Goal: Task Accomplishment & Management: Manage account settings

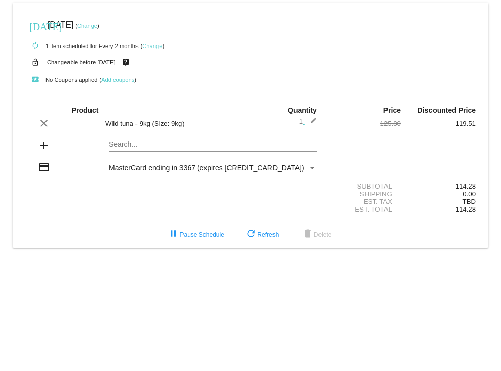
click at [97, 25] on link "Change" at bounding box center [87, 25] width 20 height 6
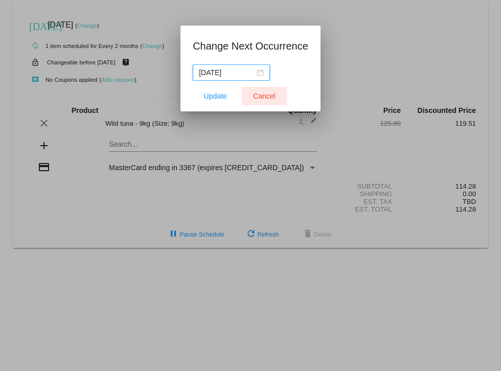
click at [264, 95] on span "Cancel" at bounding box center [264, 96] width 22 height 8
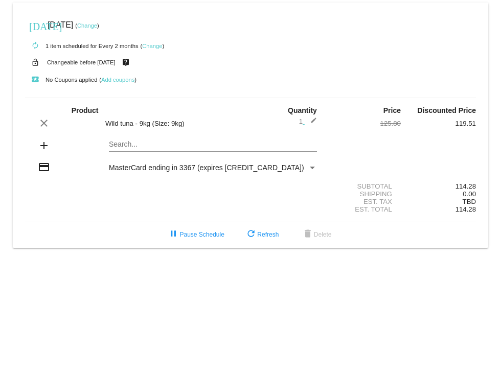
click at [153, 46] on link "Change" at bounding box center [152, 46] width 20 height 6
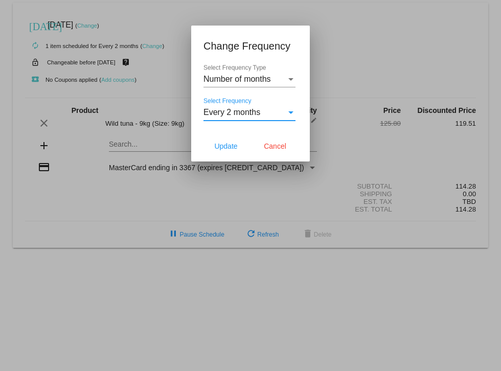
click at [289, 111] on div "Select Frequency" at bounding box center [290, 112] width 9 height 9
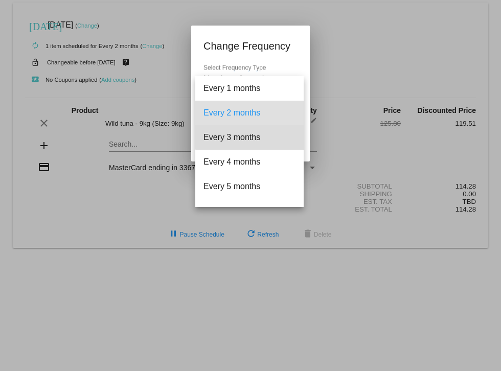
click at [259, 135] on span "Every 3 months" at bounding box center [249, 137] width 92 height 25
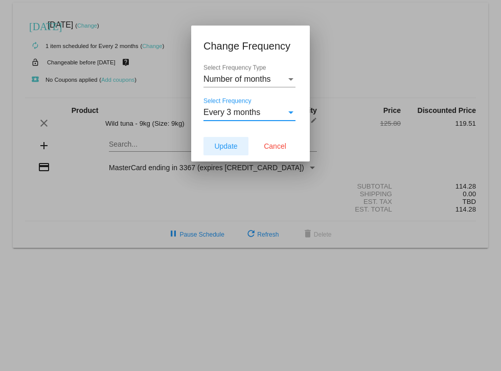
click at [230, 149] on span "Update" at bounding box center [225, 146] width 23 height 8
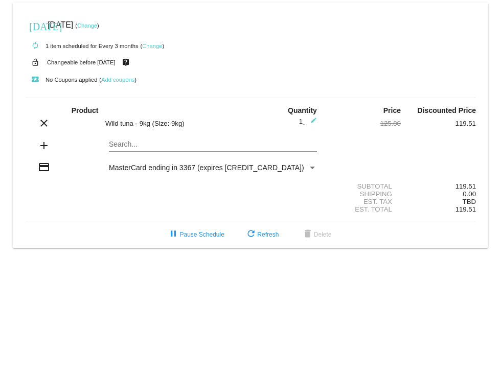
click at [97, 26] on link "Change" at bounding box center [87, 25] width 20 height 6
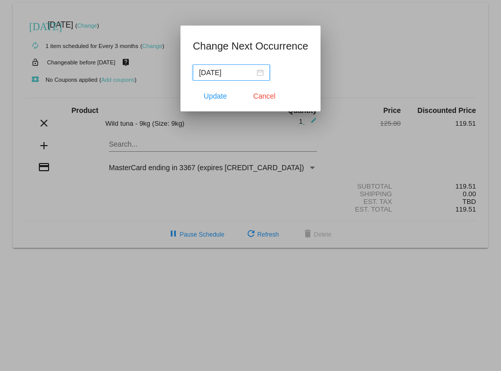
click at [255, 71] on div "[DATE]" at bounding box center [231, 72] width 65 height 11
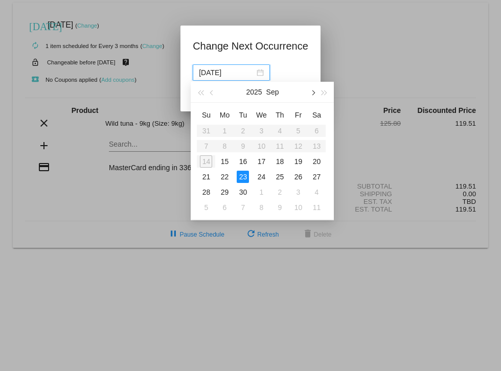
click at [315, 92] on button "button" at bounding box center [312, 92] width 11 height 20
click at [224, 161] on div "13" at bounding box center [224, 161] width 12 height 12
type input "[DATE]"
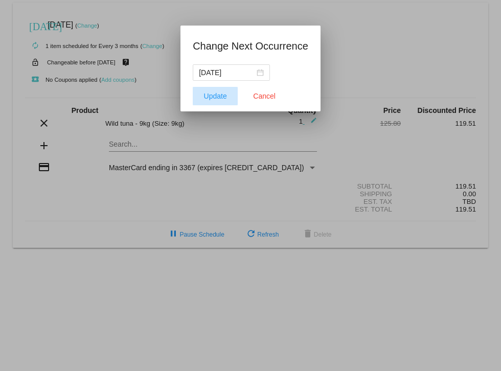
click at [212, 97] on span "Update" at bounding box center [215, 96] width 23 height 8
